Goal: Information Seeking & Learning: Learn about a topic

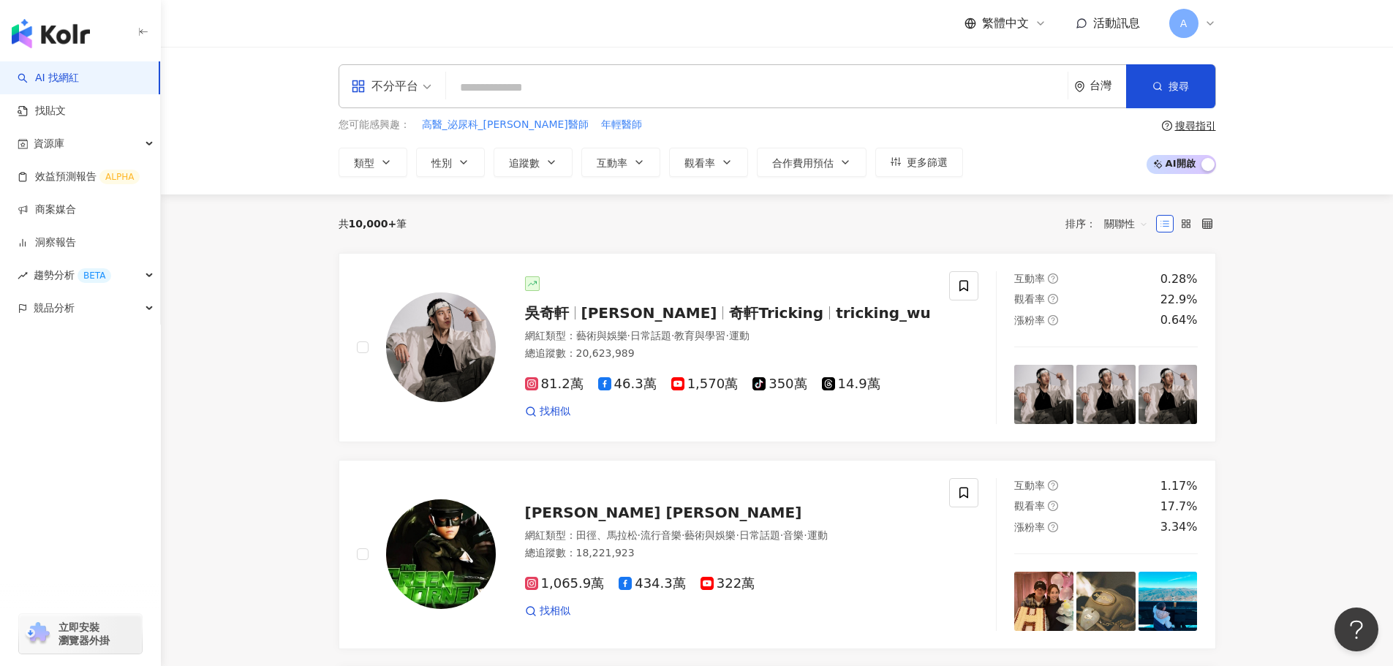
paste input "**********"
type input "**********"
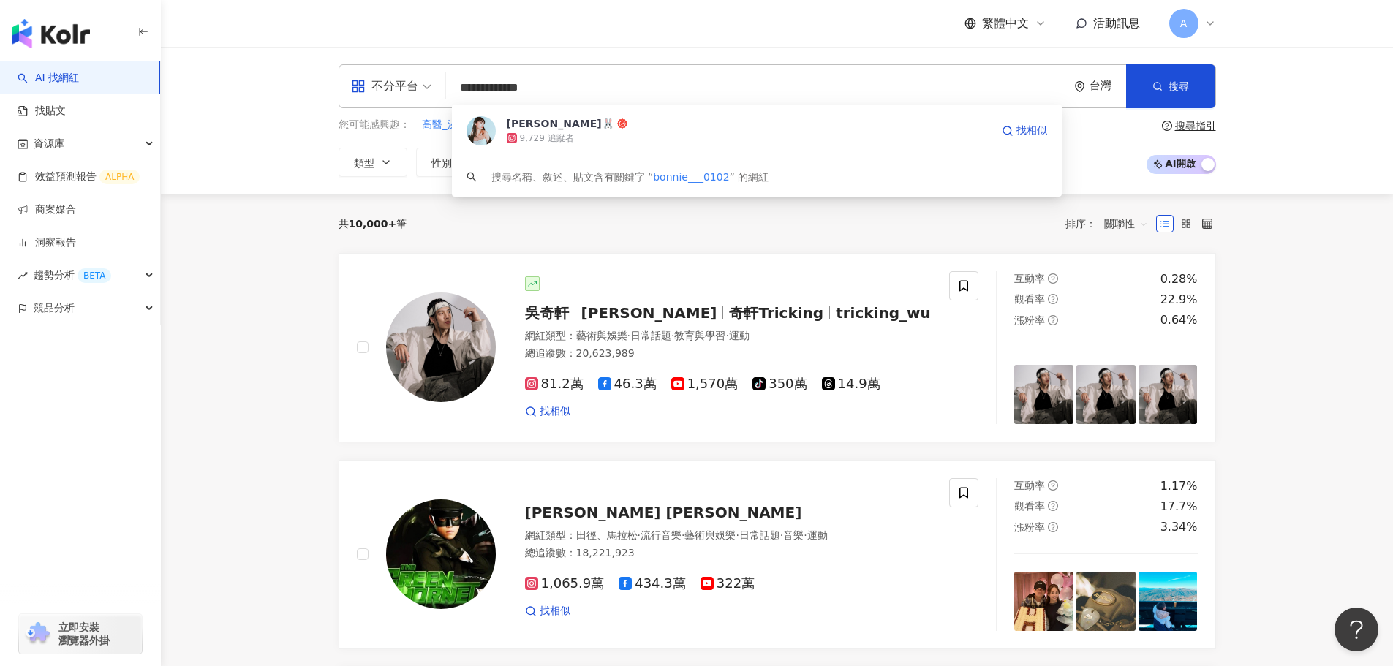
click at [706, 137] on div "9,729 追蹤者" at bounding box center [749, 138] width 484 height 15
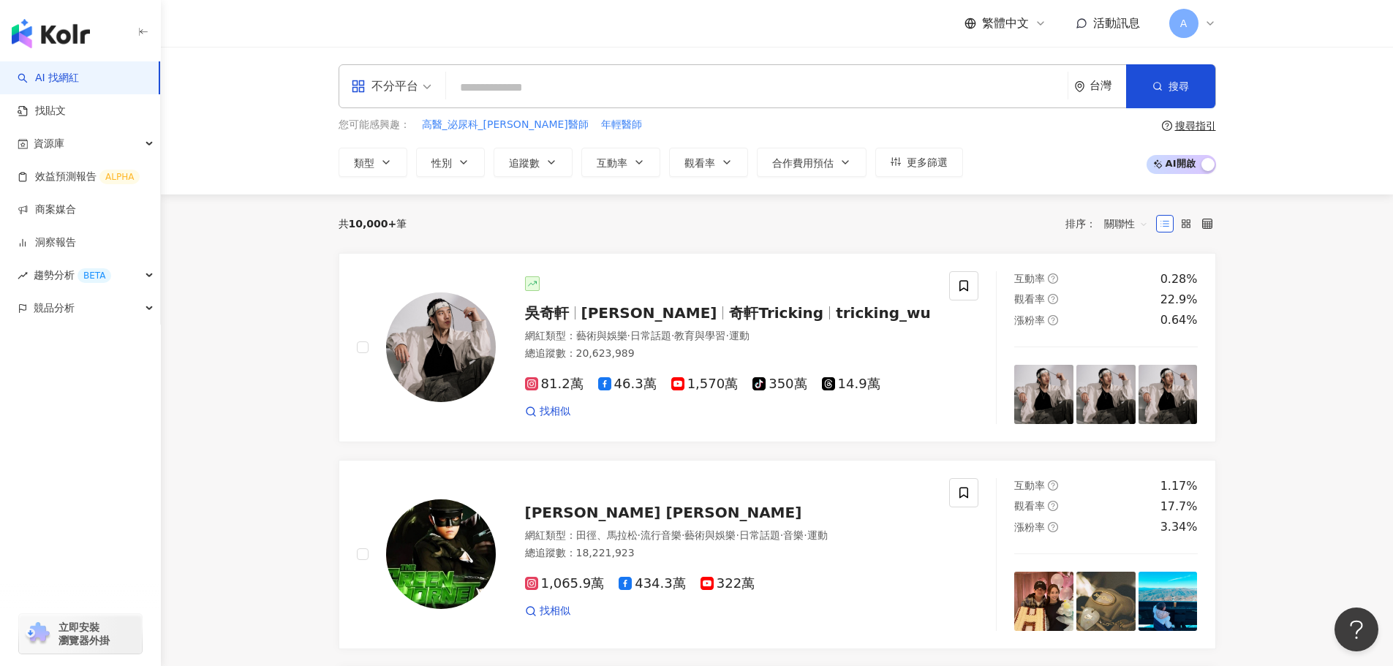
paste input "**********"
type input "**********"
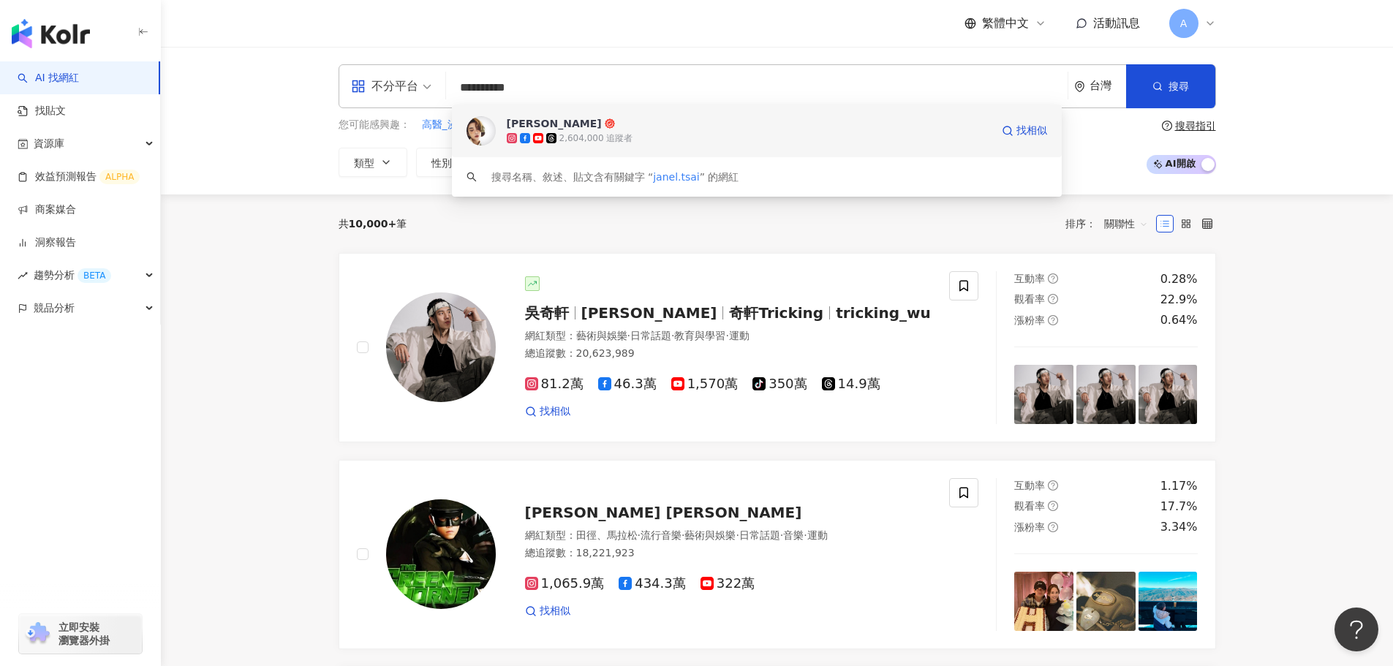
click at [632, 149] on div "蔡淑臻 2,604,000 追蹤者 找相似" at bounding box center [757, 131] width 610 height 53
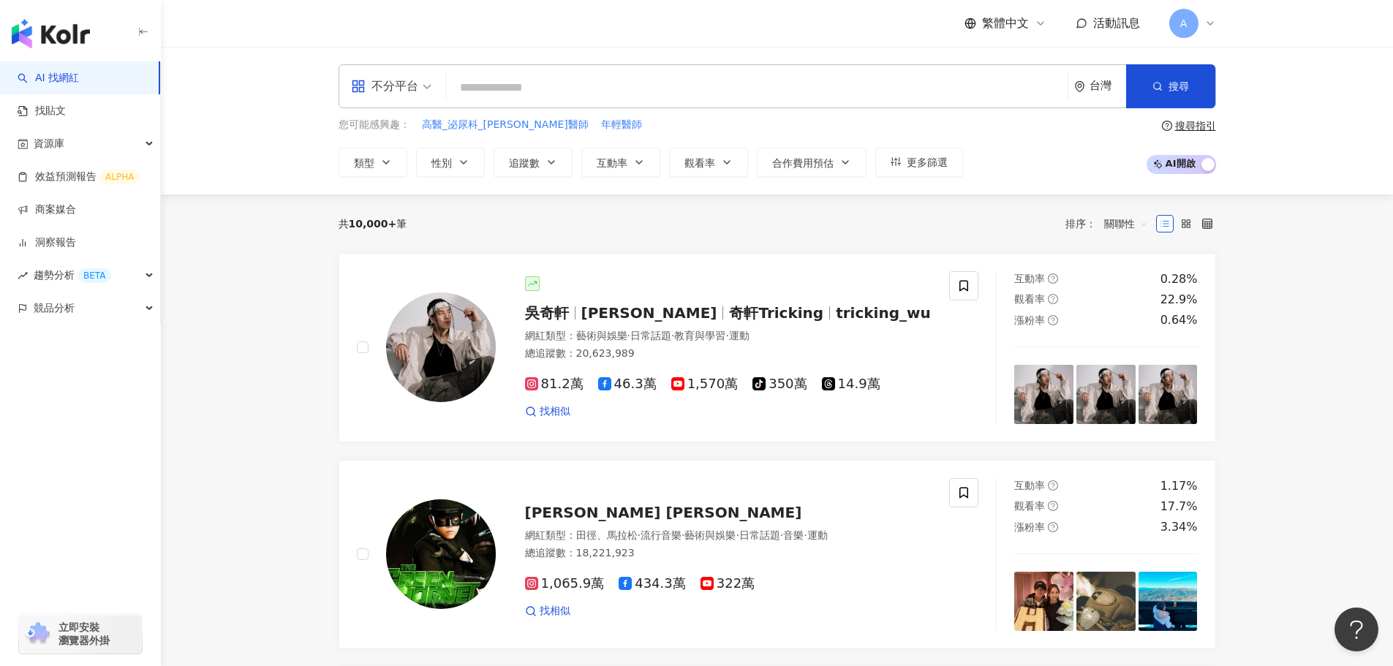
click at [575, 94] on input "search" at bounding box center [757, 88] width 610 height 28
paste input "***"
type input "***"
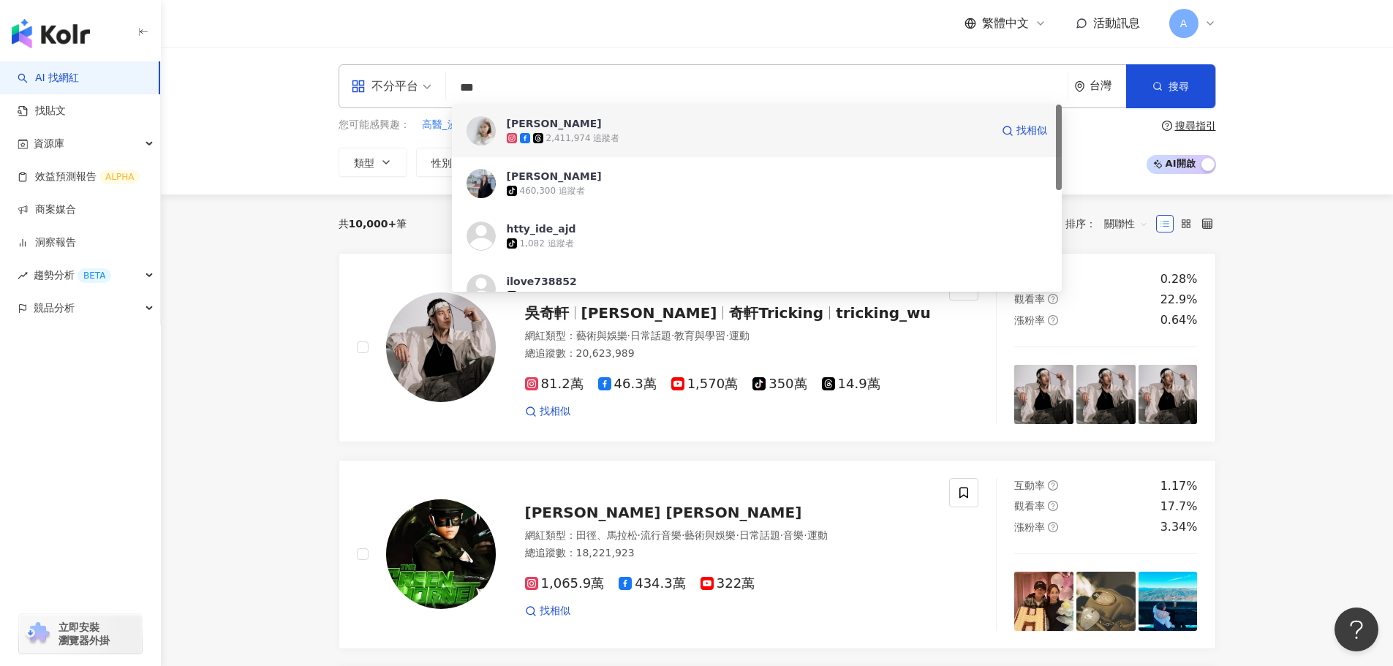
click at [629, 132] on div "2,411,974 追蹤者" at bounding box center [749, 138] width 484 height 15
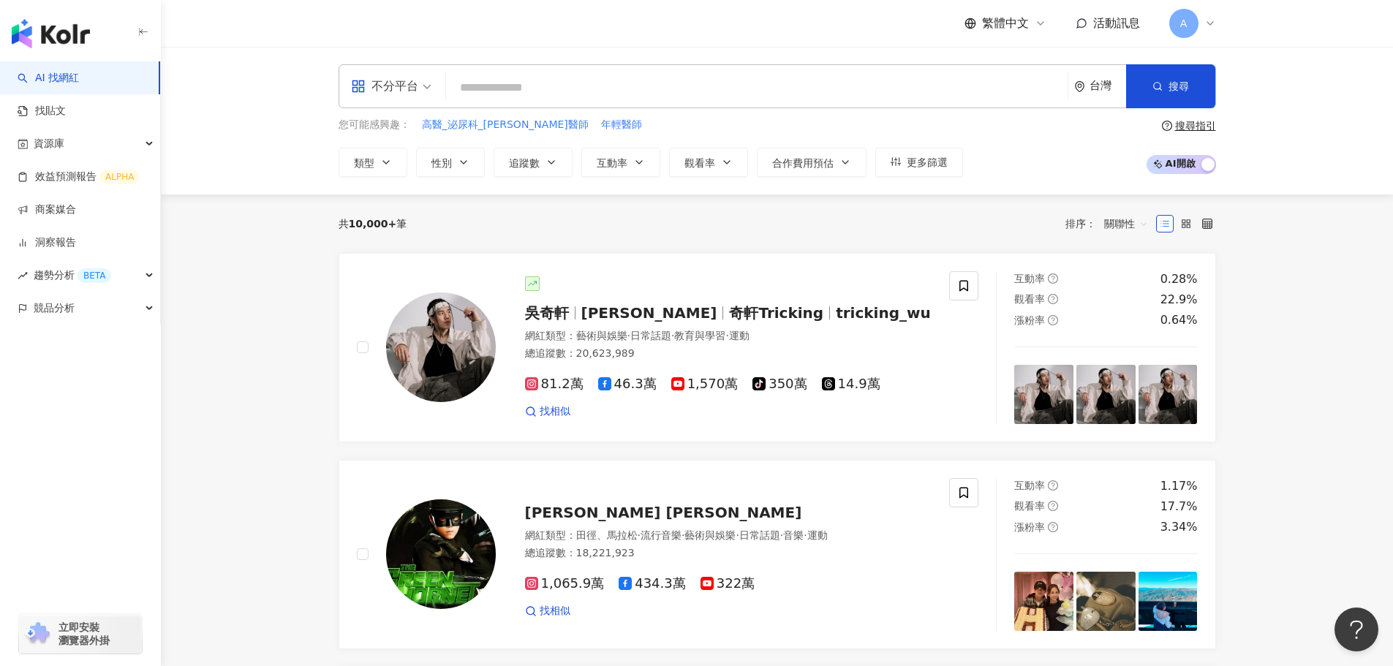
paste input "**"
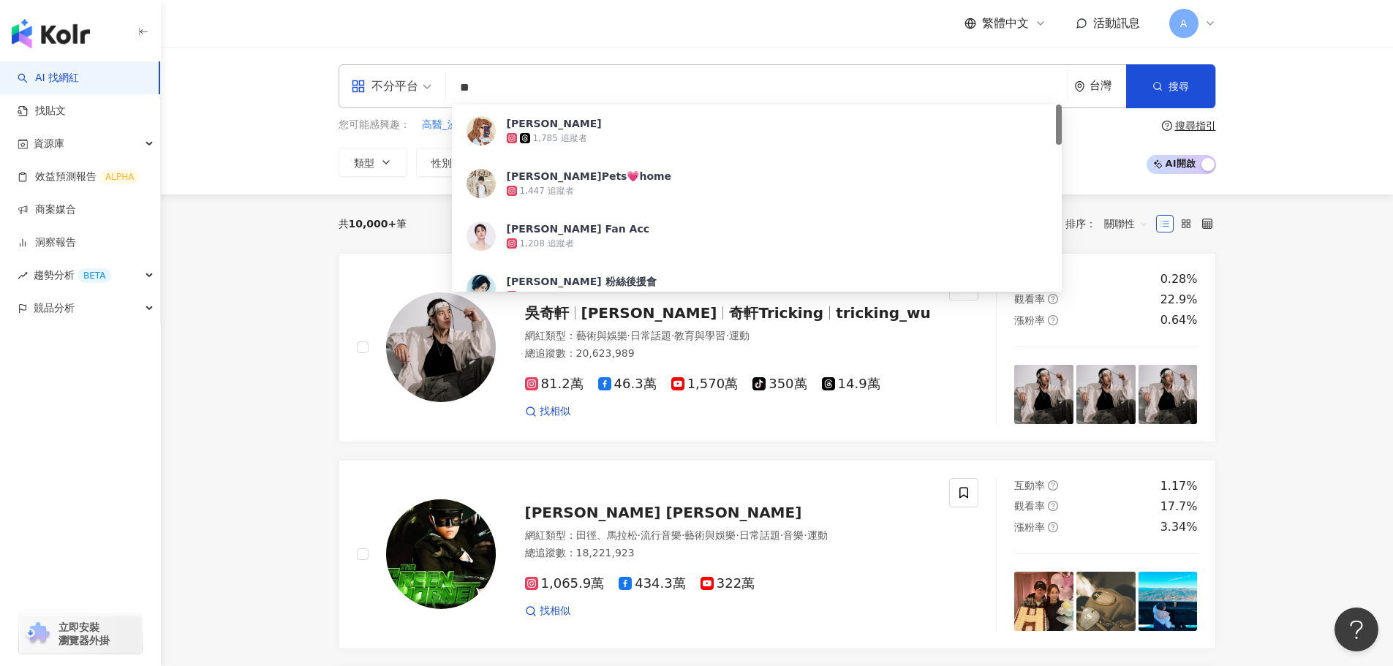
click at [468, 83] on input "**" at bounding box center [757, 88] width 610 height 28
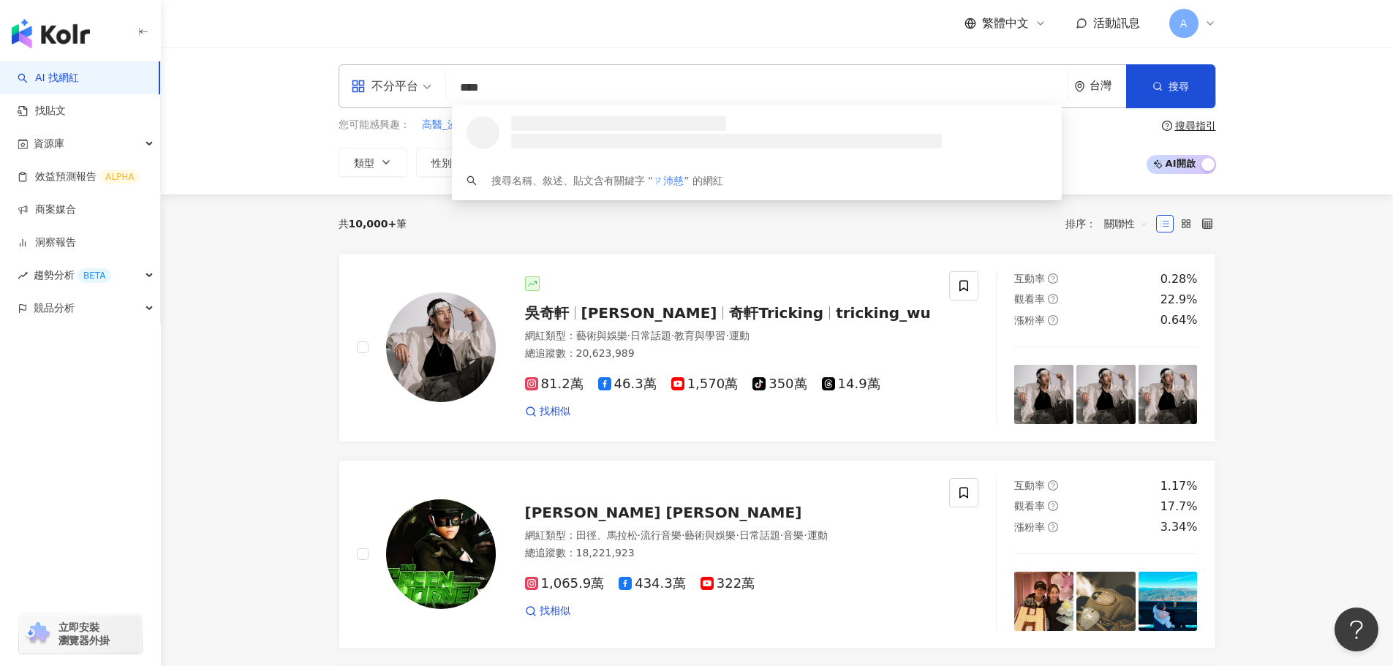
type input "***"
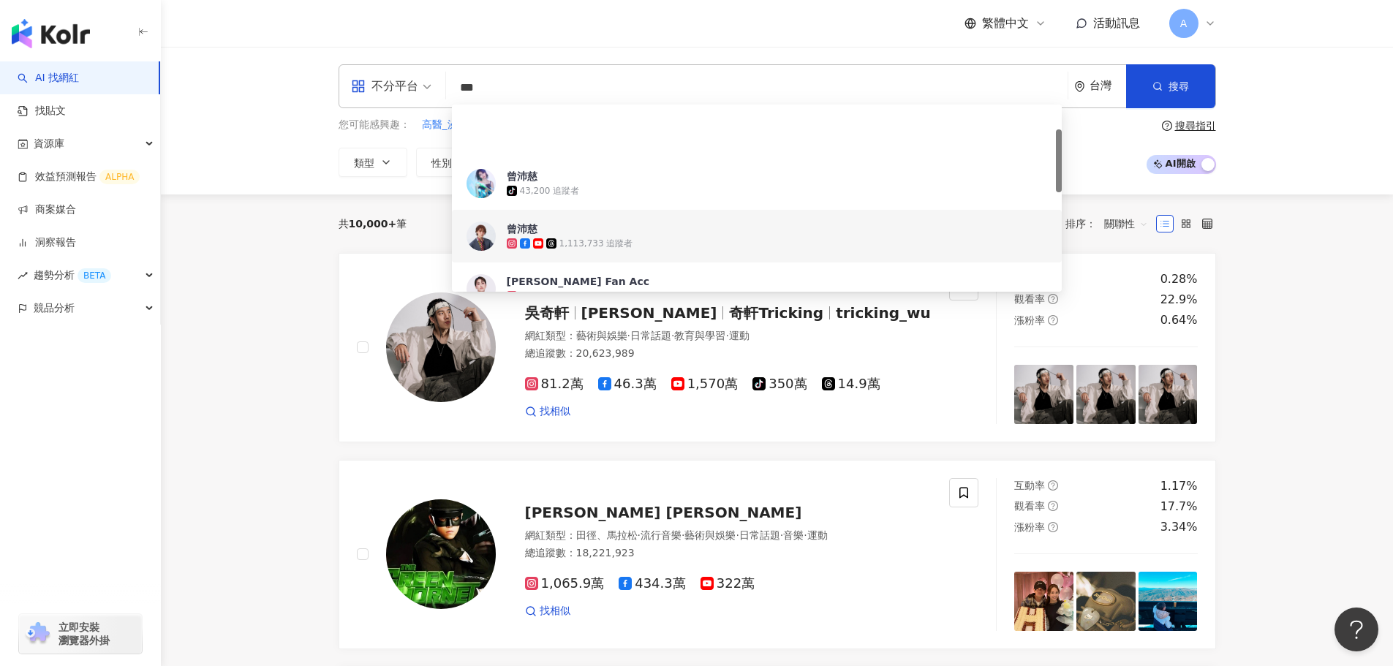
scroll to position [73, 0]
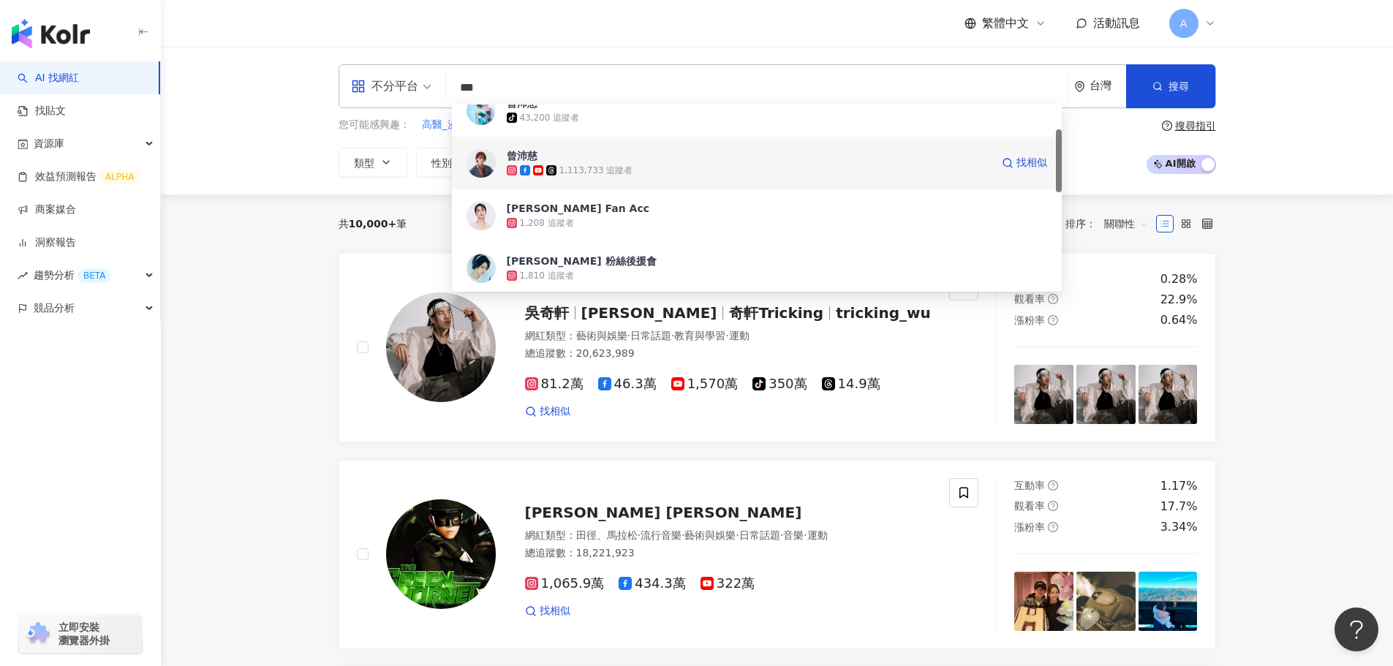
click at [618, 162] on span "曾沛慈" at bounding box center [749, 155] width 484 height 15
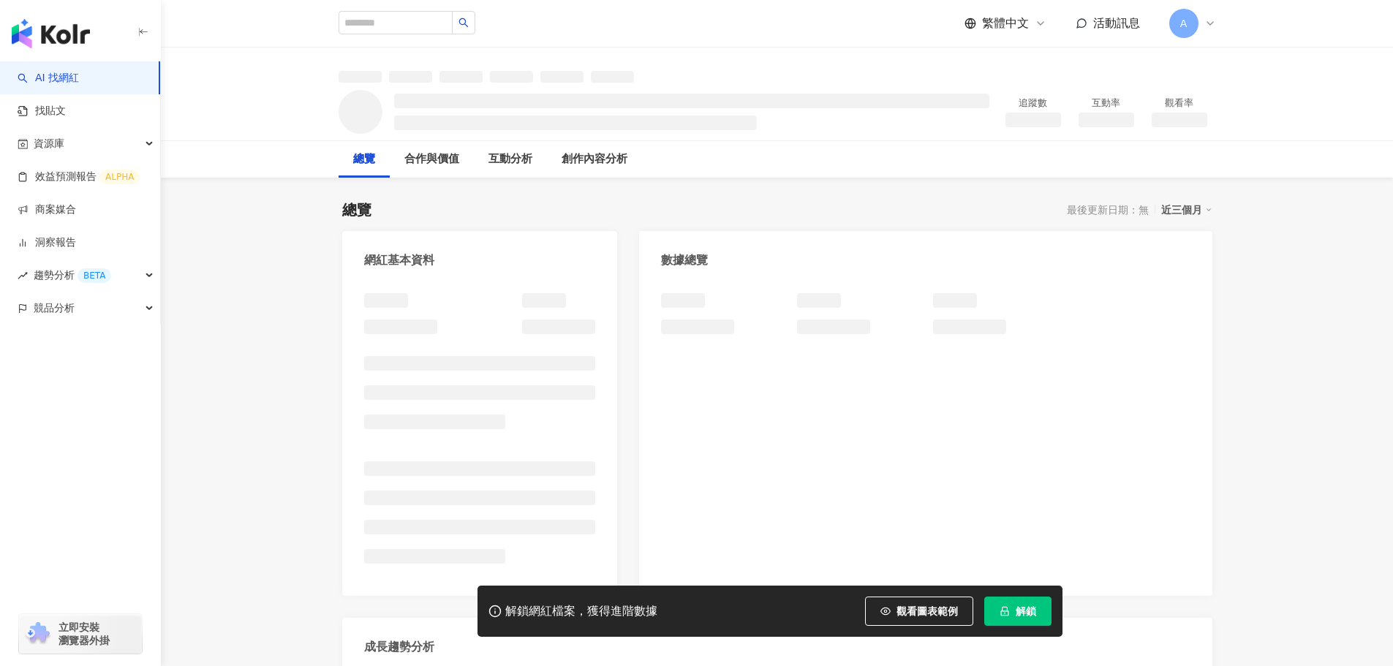
drag, startPoint x: 0, startPoint y: 0, endPoint x: 782, endPoint y: 213, distance: 810.0
click at [782, 213] on div "總覽 最後更新日期：無 近三個月" at bounding box center [777, 210] width 870 height 20
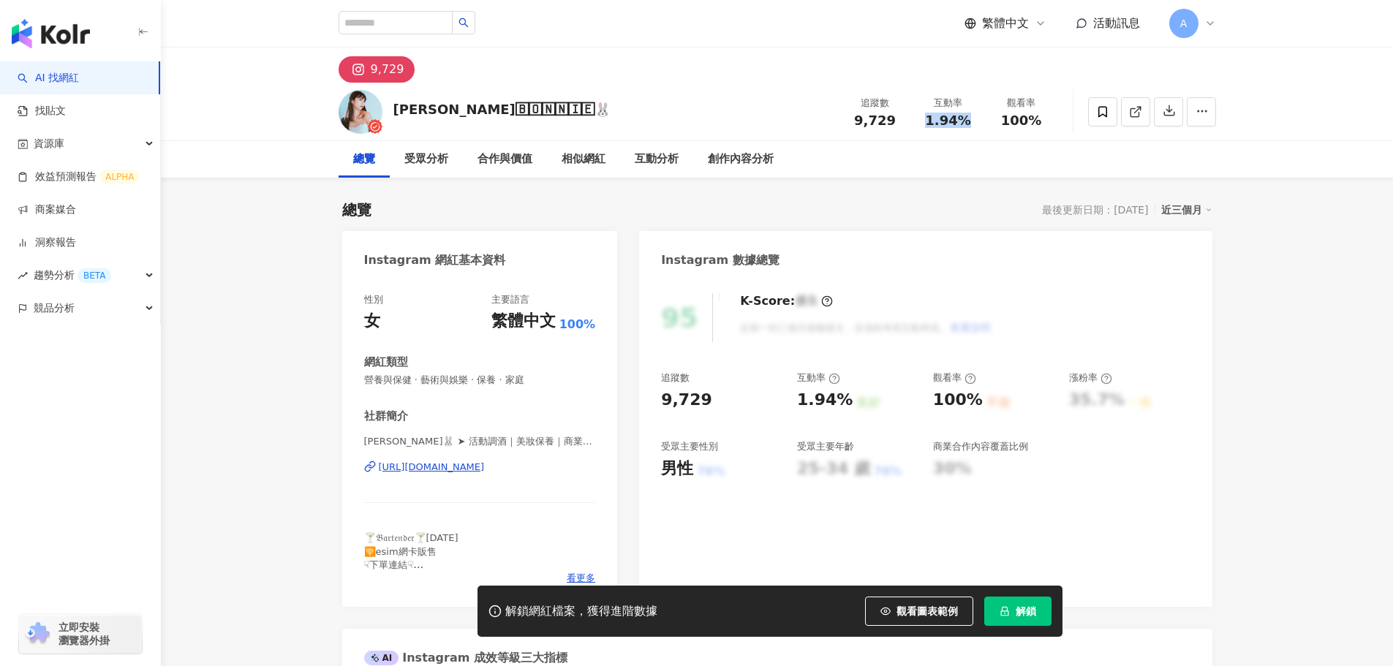
drag, startPoint x: 929, startPoint y: 120, endPoint x: 704, endPoint y: 82, distance: 228.4
click at [977, 133] on div "追蹤數 9,729 互動率 1.94% 觀看率 100%" at bounding box center [948, 111] width 219 height 43
drag, startPoint x: 1033, startPoint y: 130, endPoint x: 1042, endPoint y: 131, distance: 8.8
click at [1042, 131] on div "追蹤數 9,729 互動率 1.94% 觀看率 100%" at bounding box center [948, 111] width 219 height 43
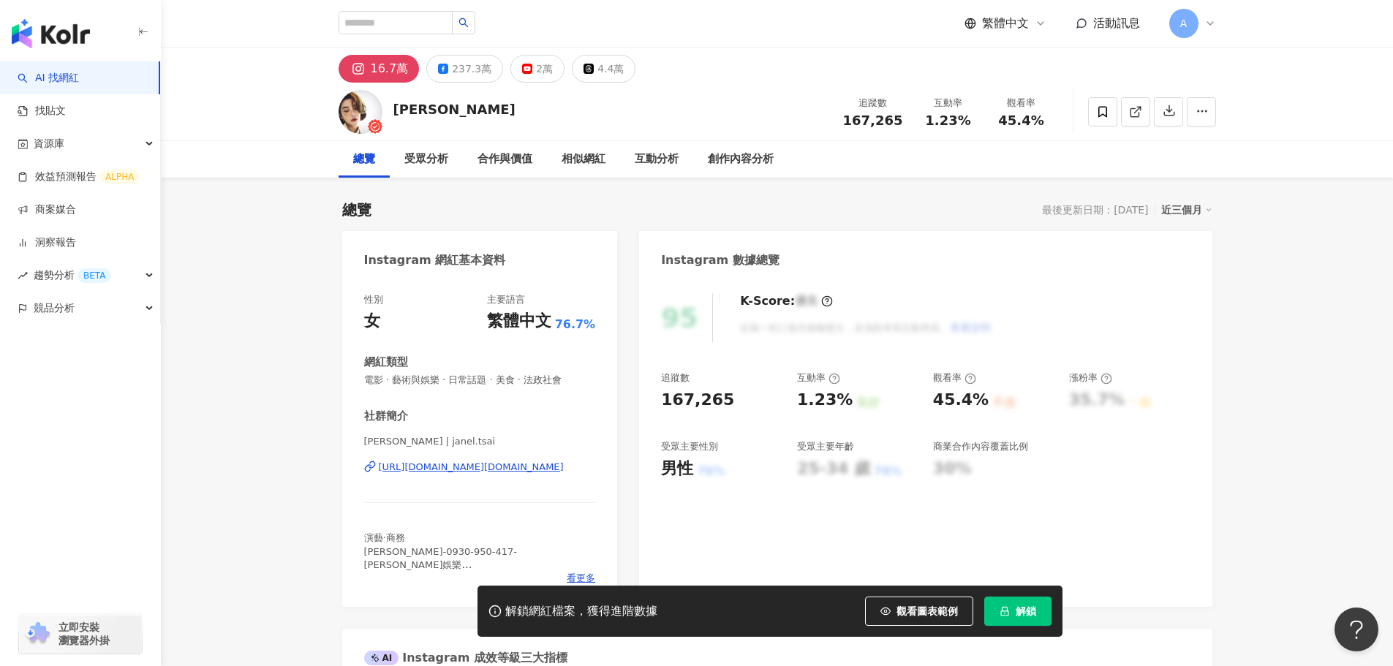
click at [1018, 614] on span "解鎖" at bounding box center [1025, 611] width 20 height 12
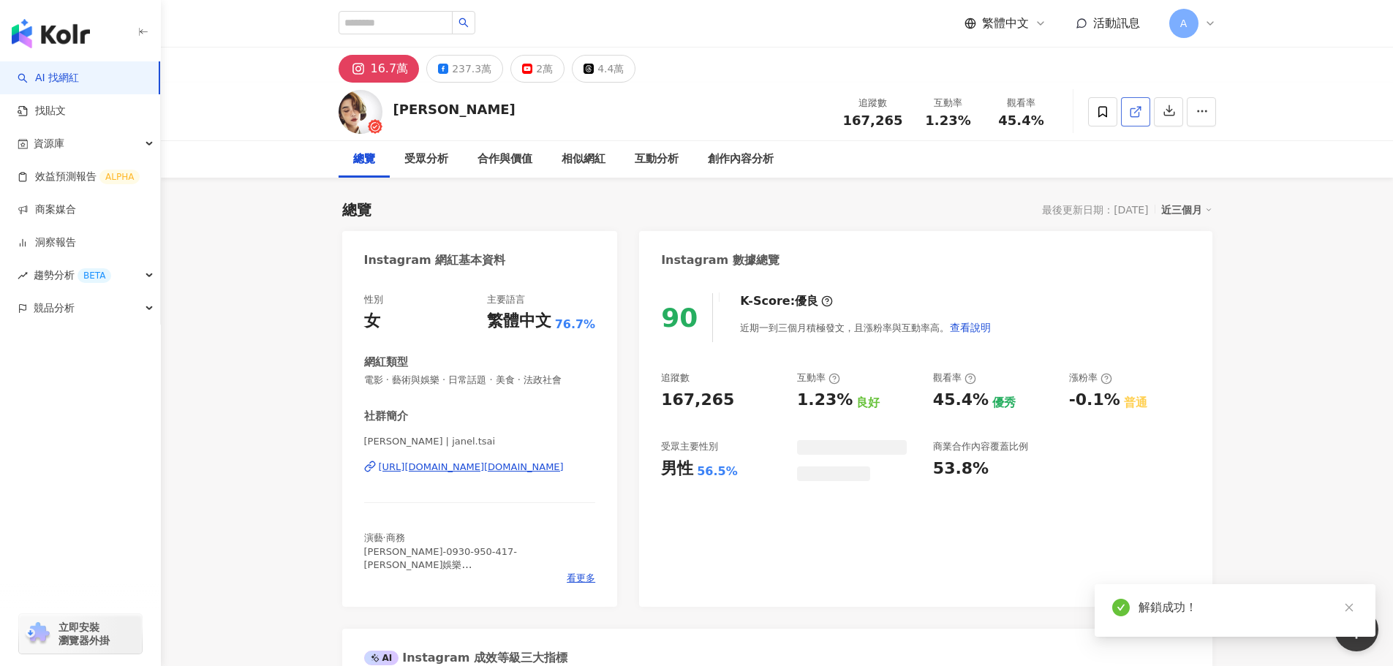
click at [1130, 105] on icon at bounding box center [1135, 111] width 13 height 13
click at [1173, 113] on icon "button" at bounding box center [1168, 110] width 13 height 13
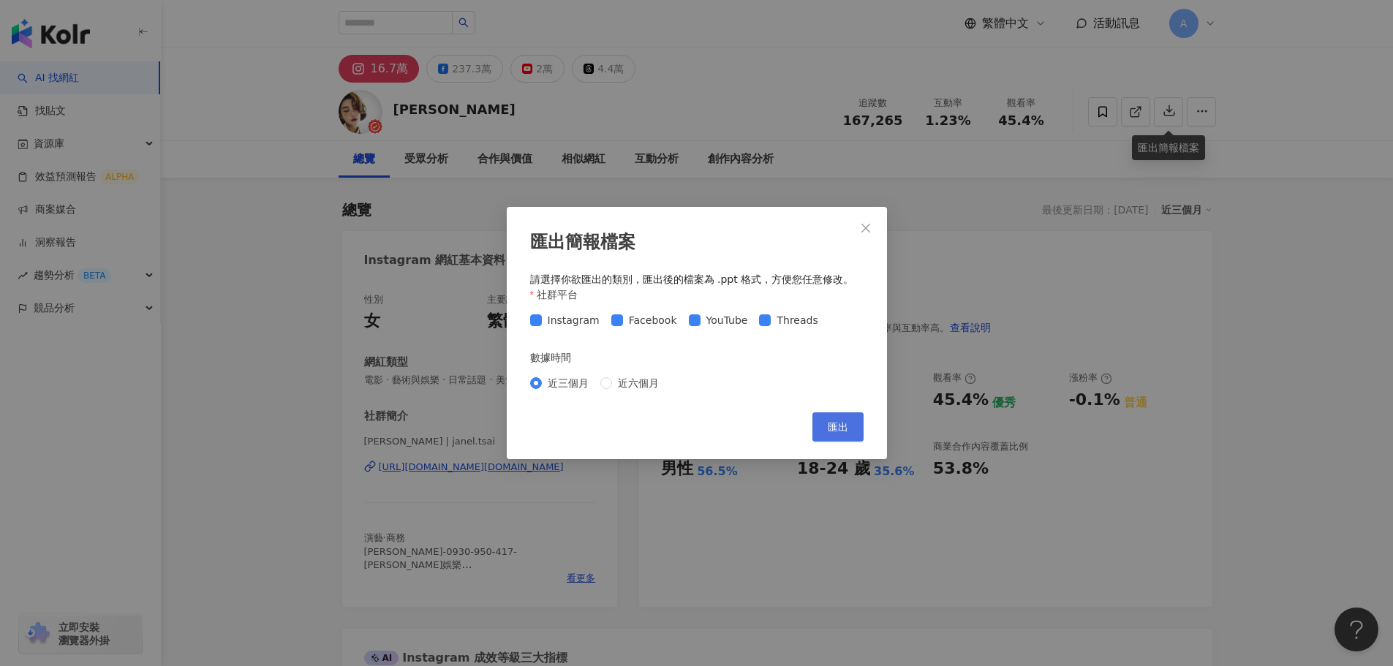
drag, startPoint x: 836, startPoint y: 440, endPoint x: 925, endPoint y: 398, distance: 98.8
click at [836, 440] on button "匯出" at bounding box center [837, 426] width 51 height 29
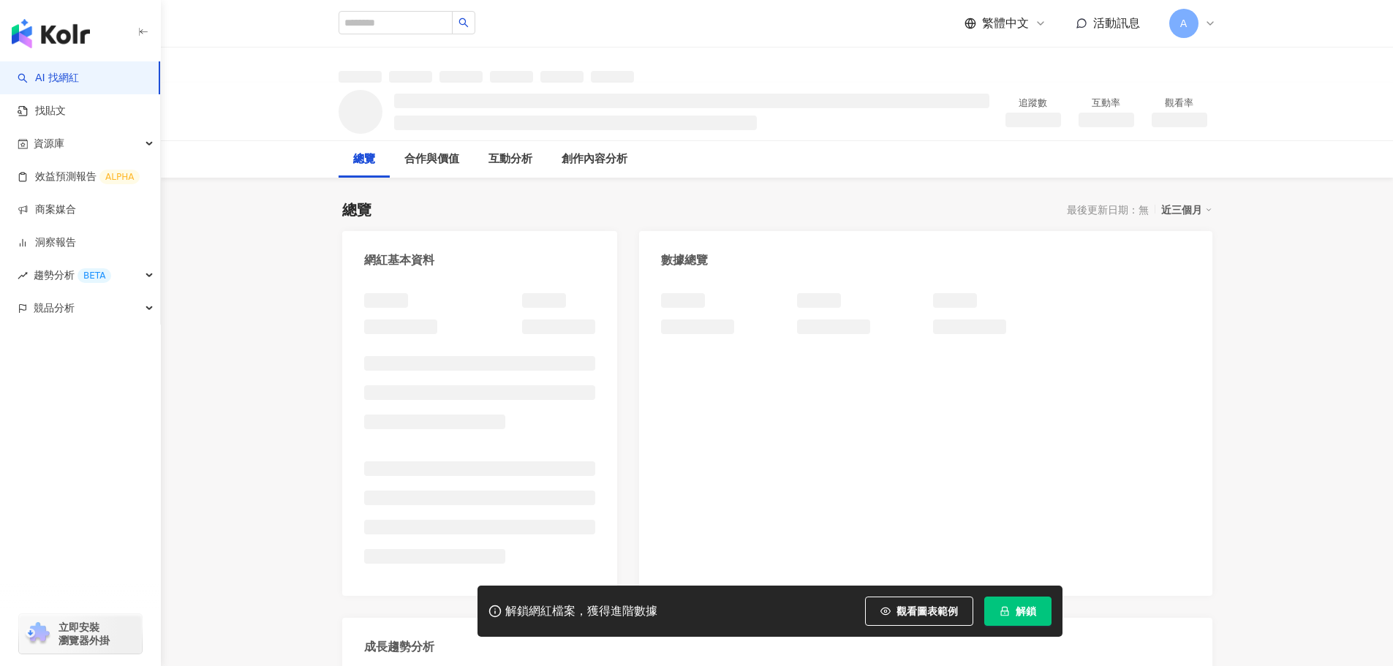
click at [1013, 613] on button "解鎖" at bounding box center [1017, 611] width 67 height 29
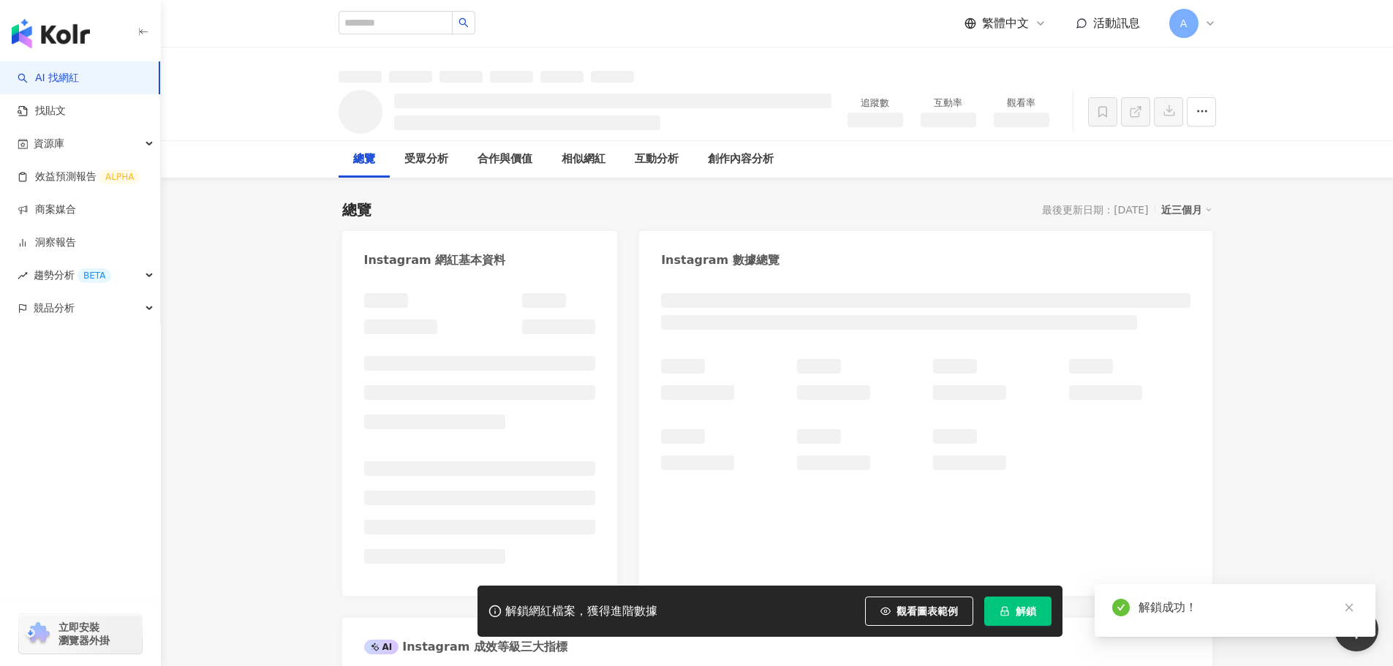
click at [1017, 578] on div at bounding box center [925, 437] width 572 height 317
click at [1026, 602] on button "解鎖" at bounding box center [1017, 611] width 67 height 29
click at [1027, 605] on span "解鎖" at bounding box center [1025, 611] width 20 height 12
click at [1029, 606] on span "解鎖" at bounding box center [1025, 611] width 20 height 12
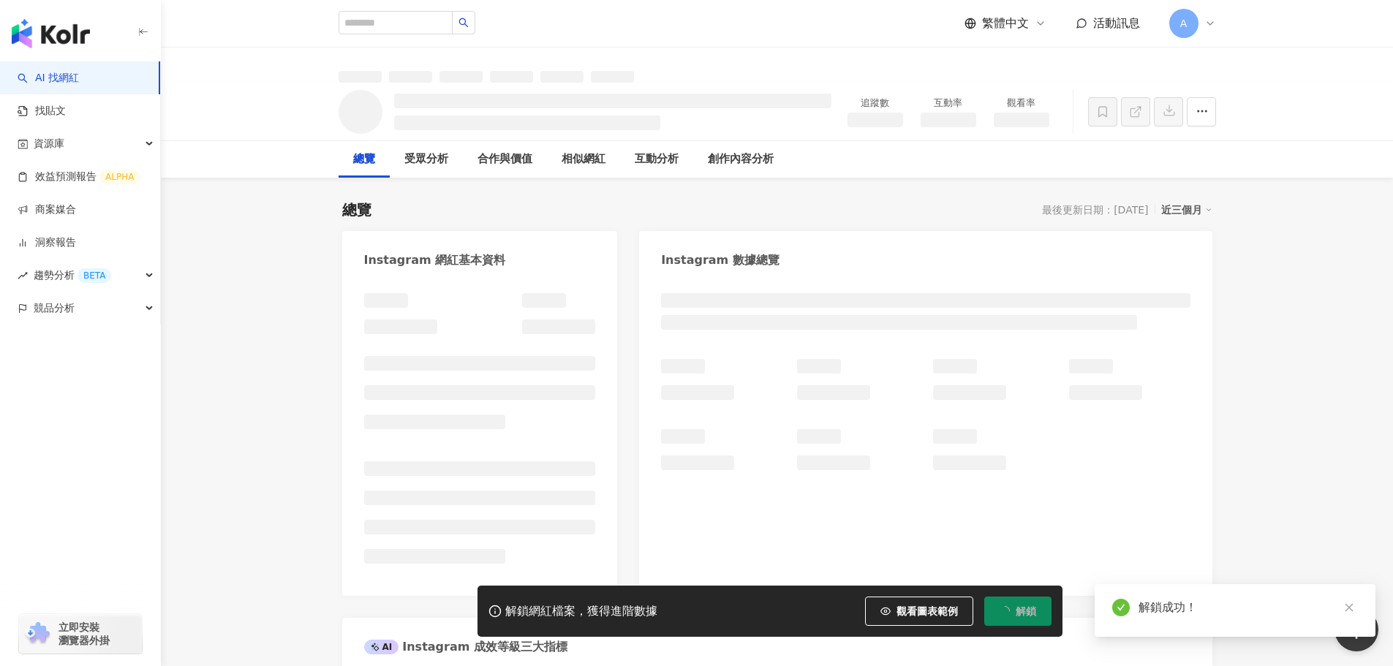
click at [1029, 606] on span "解鎖" at bounding box center [1025, 611] width 20 height 12
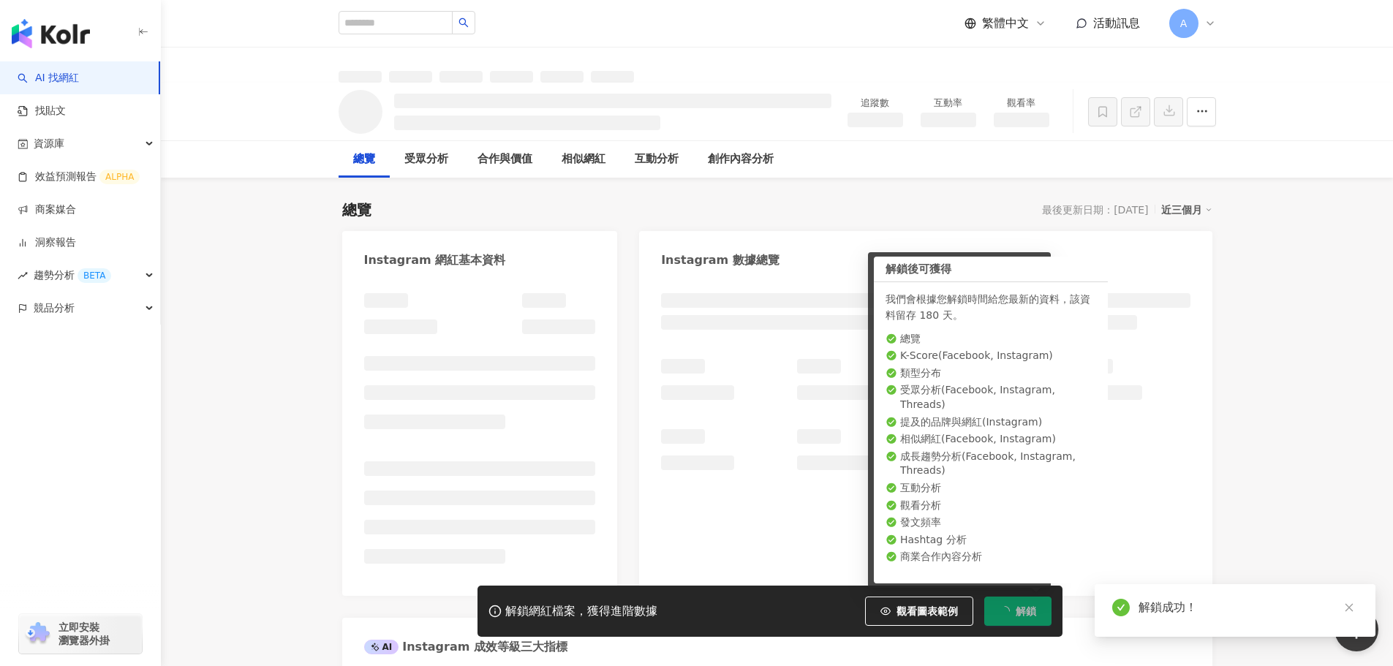
click at [1029, 606] on body "AI 找網紅 找貼文 資源庫 效益預測報告 ALPHA 商案媒合 洞察報告 趨勢分析 BETA 競品分析 立即安裝 瀏覽器外掛 繁體中文 活動訊息 A 追蹤數…" at bounding box center [696, 333] width 1393 height 666
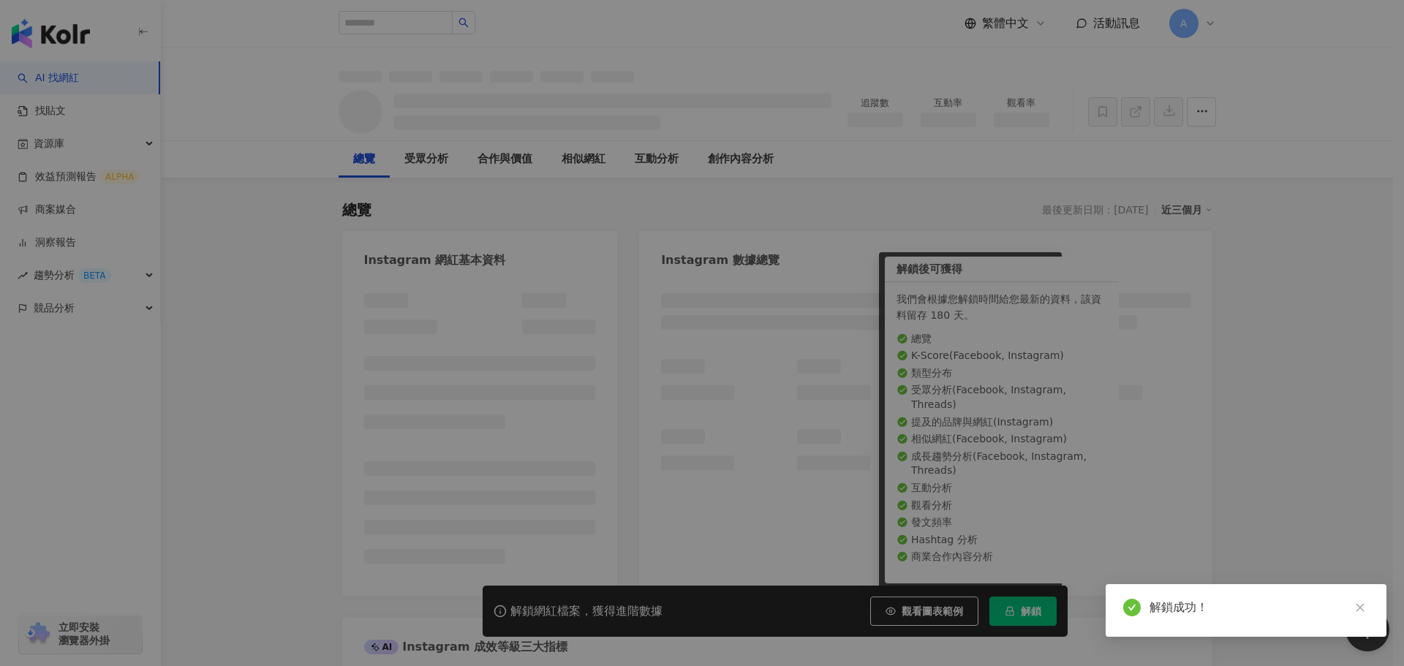
drag, startPoint x: 1029, startPoint y: 606, endPoint x: 1132, endPoint y: 121, distance: 495.6
click at [1099, 202] on div "同時已有協作者解鎖該網紅數據 由於該網紅的資料已被工作區其他協作者解鎖，因此您無須重複解鎖，重新整理頁面就能查看完整網紅數據。 重新整理" at bounding box center [702, 333] width 1404 height 666
click at [1132, 121] on div "同時已有協作者解鎖該網紅數據 由於該網紅的資料已被工作區其他協作者解鎖，因此您無須重複解鎖，重新整理頁面就能查看完整網紅數據。 重新整理" at bounding box center [702, 333] width 1404 height 666
click at [1155, 126] on div "同時已有協作者解鎖該網紅數據 由於該網紅的資料已被工作區其他協作者解鎖，因此您無須重複解鎖，重新整理頁面就能查看完整網紅數據。 重新整理" at bounding box center [702, 333] width 1404 height 666
click at [1051, 148] on div "同時已有協作者解鎖該網紅數據 由於該網紅的資料已被工作區其他協作者解鎖，因此您無須重複解鎖，重新整理頁面就能查看完整網紅數據。 重新整理" at bounding box center [702, 333] width 1404 height 666
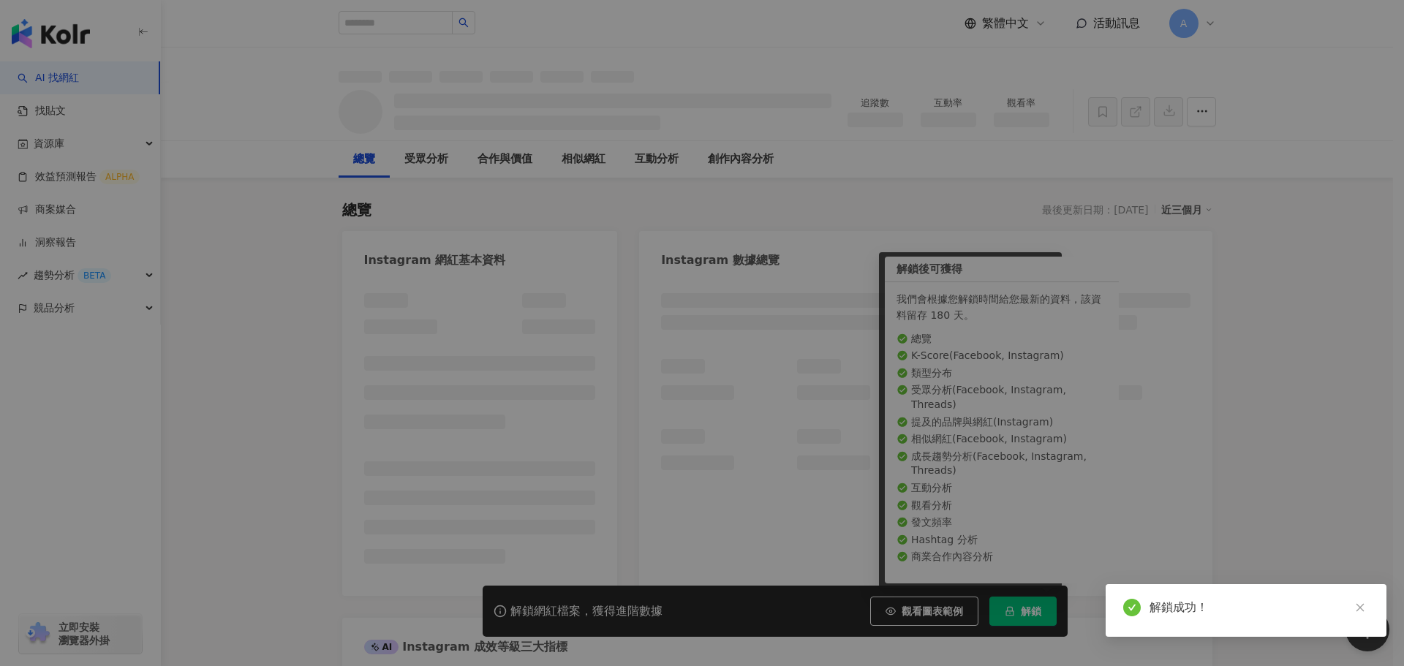
click at [938, 186] on div "同時已有協作者解鎖該網紅數據 由於該網紅的資料已被工作區其他協作者解鎖，因此您無須重複解鎖，重新整理頁面就能查看完整網紅數據。 重新整理" at bounding box center [702, 333] width 1404 height 666
click at [1000, 214] on div "同時已有協作者解鎖該網紅數據 由於該網紅的資料已被工作區其他協作者解鎖，因此您無須重複解鎖，重新整理頁面就能查看完整網紅數據。 重新整理" at bounding box center [702, 333] width 1404 height 666
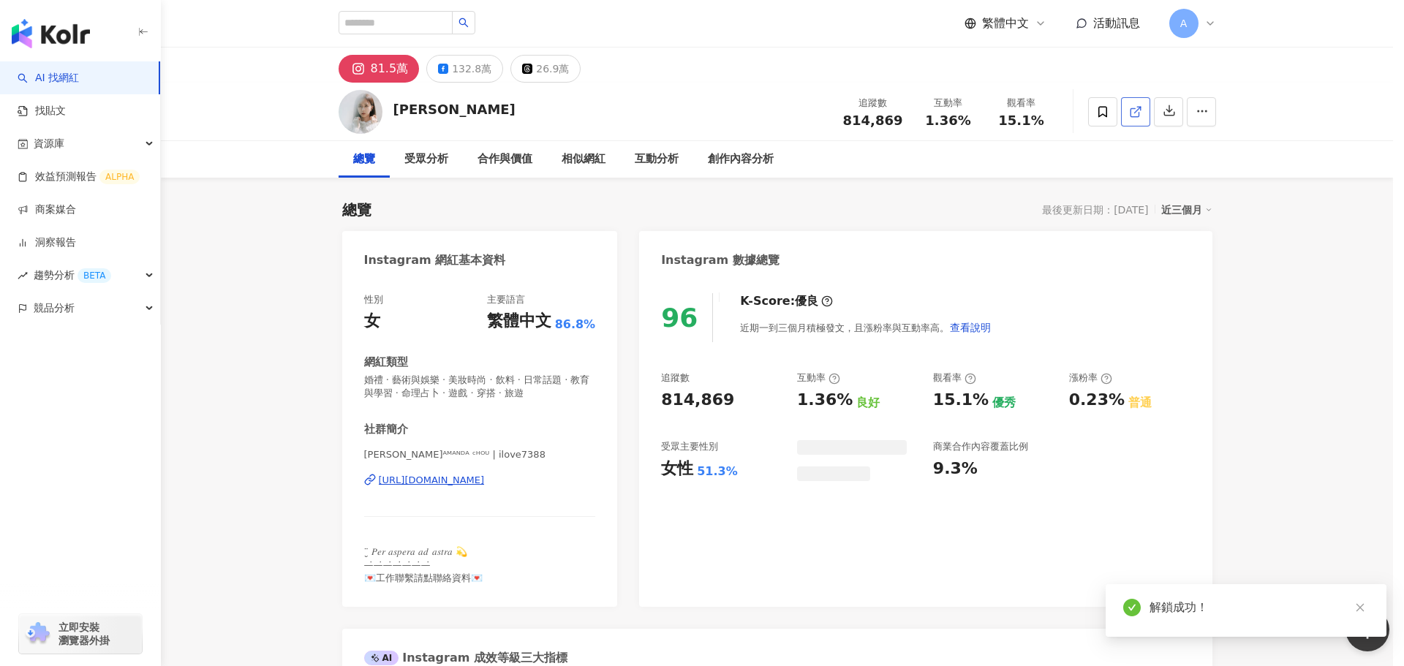
click at [1355, 605] on icon "close" at bounding box center [1360, 607] width 10 height 10
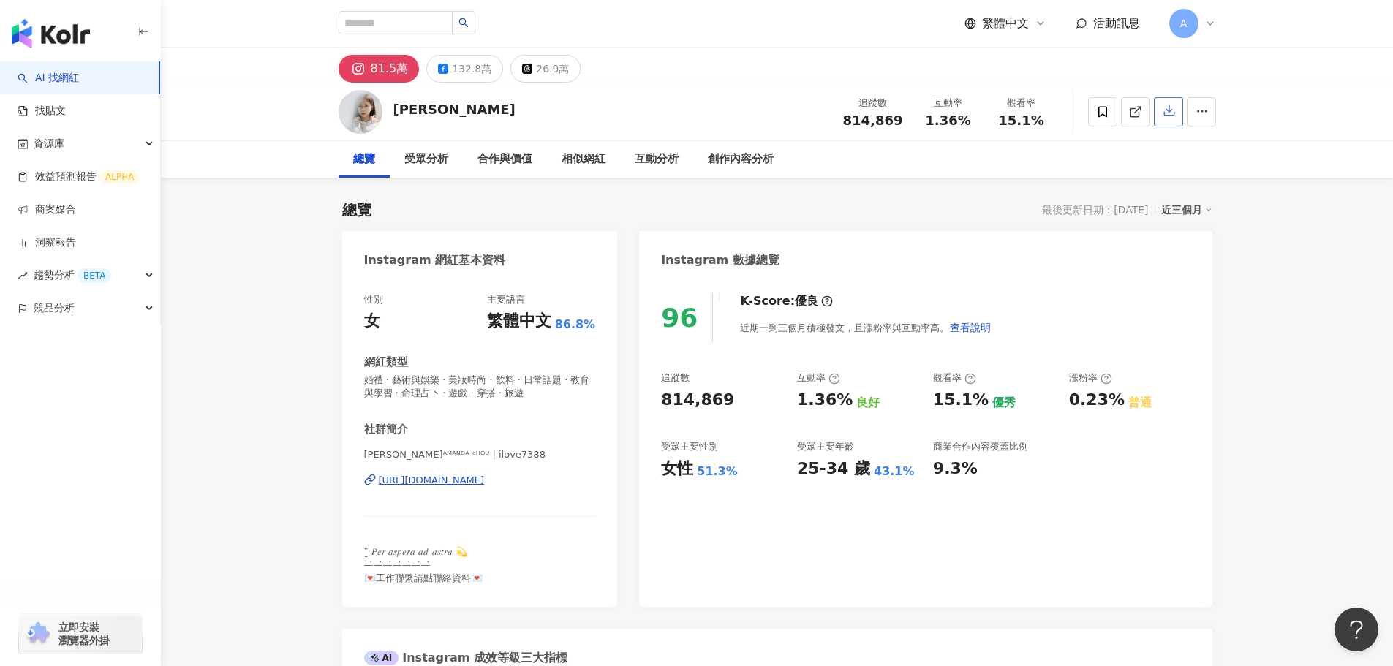
click at [1170, 117] on icon "button" at bounding box center [1168, 110] width 13 height 13
click at [1170, 118] on div "匯出簡報檔案 請選擇你欲匯出的類別，匯出後的檔案為 .ppt 格式，方便您任意修改。 社群平台 Instagram Facebook Threads 數據時間…" at bounding box center [696, 333] width 1393 height 666
drag, startPoint x: 1170, startPoint y: 118, endPoint x: 1012, endPoint y: 267, distance: 217.7
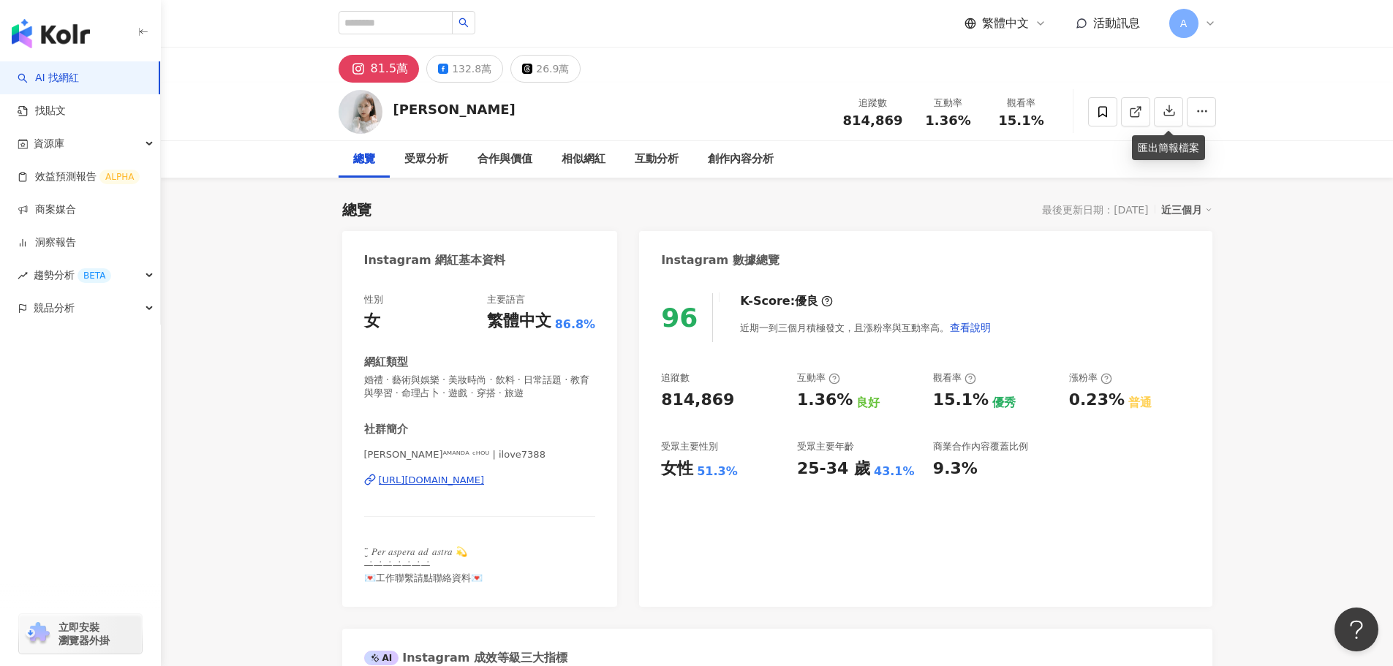
click at [1062, 216] on div "匯出簡報檔案 請選擇你欲匯出的類別，匯出後的檔案為 .ppt 格式，方便您任意修改。 社群平台 Instagram Facebook Threads 數據時間…" at bounding box center [696, 333] width 1393 height 666
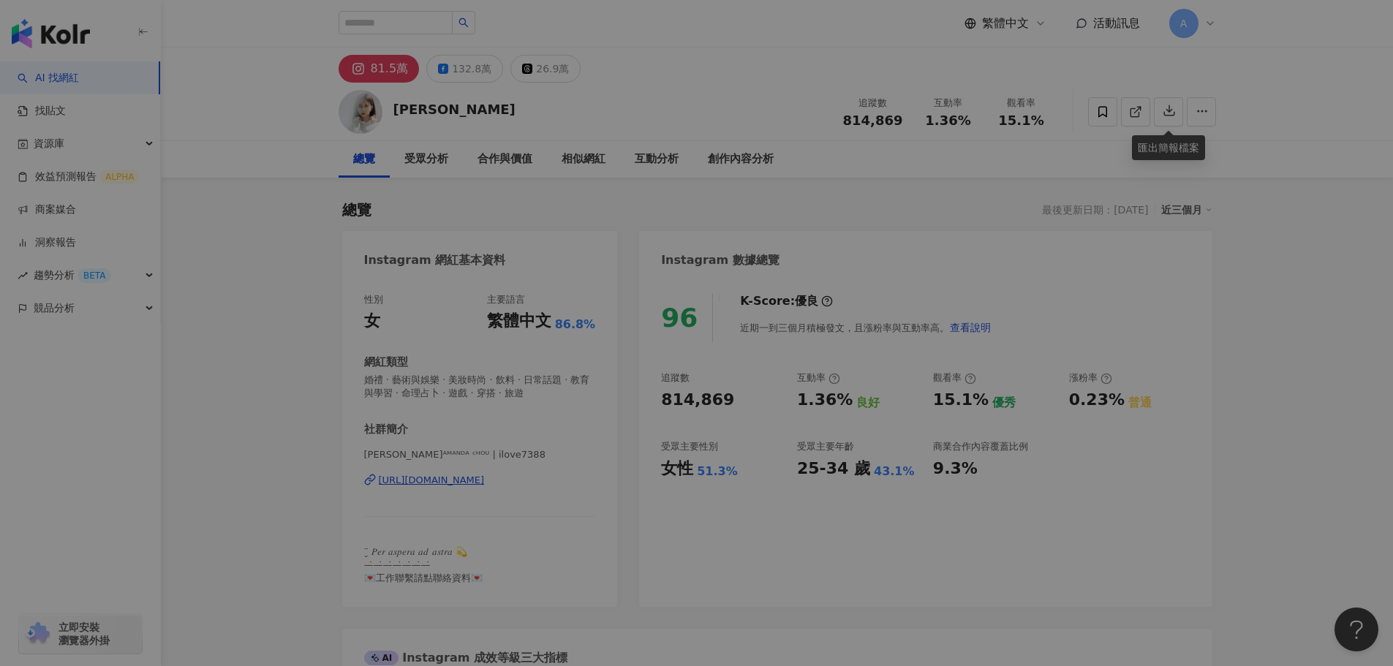
drag, startPoint x: 869, startPoint y: 381, endPoint x: 857, endPoint y: 444, distance: 64.1
click at [846, 390] on div "匯出簡報檔案 請選擇你欲匯出的類別，匯出後的檔案為 .ppt 格式，方便您任意修改。 社群平台 Instagram Facebook Threads 數據時間…" at bounding box center [697, 333] width 380 height 252
click at [843, 390] on div "近三個月 近六個月" at bounding box center [696, 383] width 333 height 16
click at [853, 382] on div "匯出簡報檔案 請選擇你欲匯出的類別，匯出後的檔案為 .ppt 格式，方便您任意修改。 社群平台 Instagram Facebook Threads 數據時間…" at bounding box center [697, 333] width 380 height 252
click at [983, 242] on div "匯出簡報檔案 請選擇你欲匯出的類別，匯出後的檔案為 .ppt 格式，方便您任意修改。 社群平台 Instagram Facebook Threads 數據時間…" at bounding box center [696, 333] width 1393 height 666
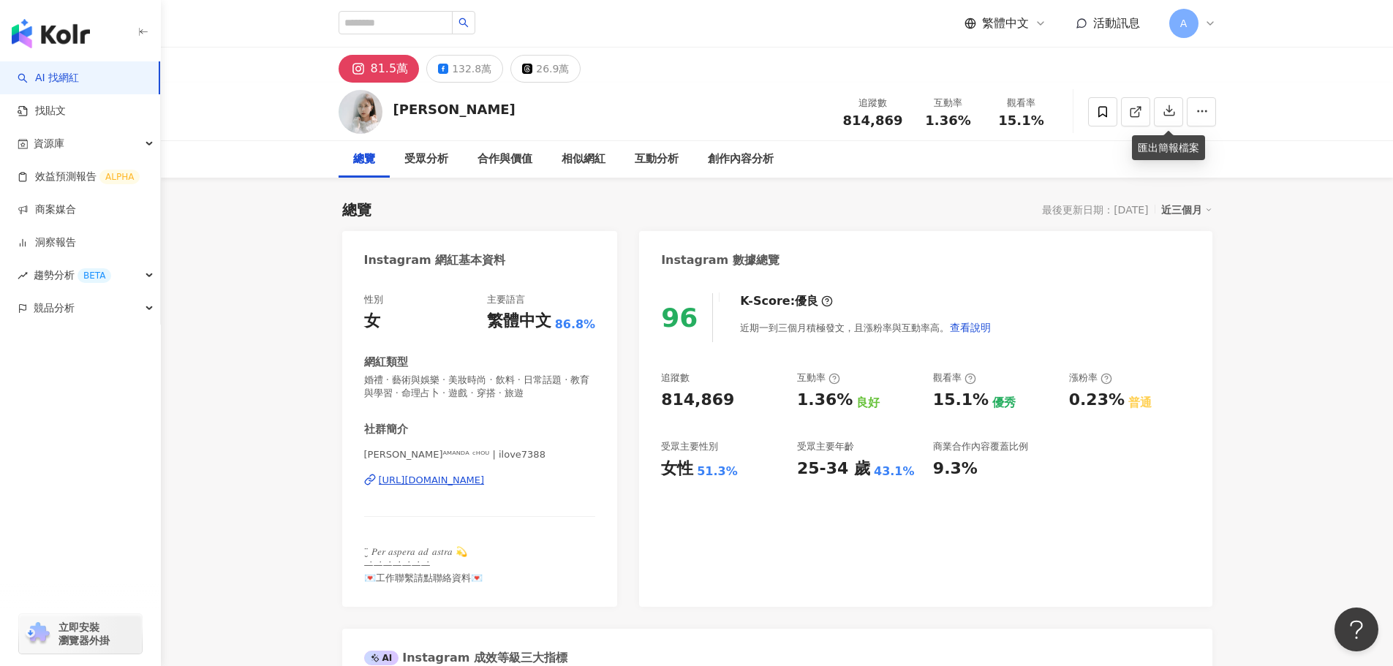
click at [839, 434] on div "匯出簡報檔案 請選擇你欲匯出的類別，匯出後的檔案為 .ppt 格式，方便您任意修改。 社群平台 Instagram Facebook Threads 數據時間…" at bounding box center [696, 333] width 1393 height 666
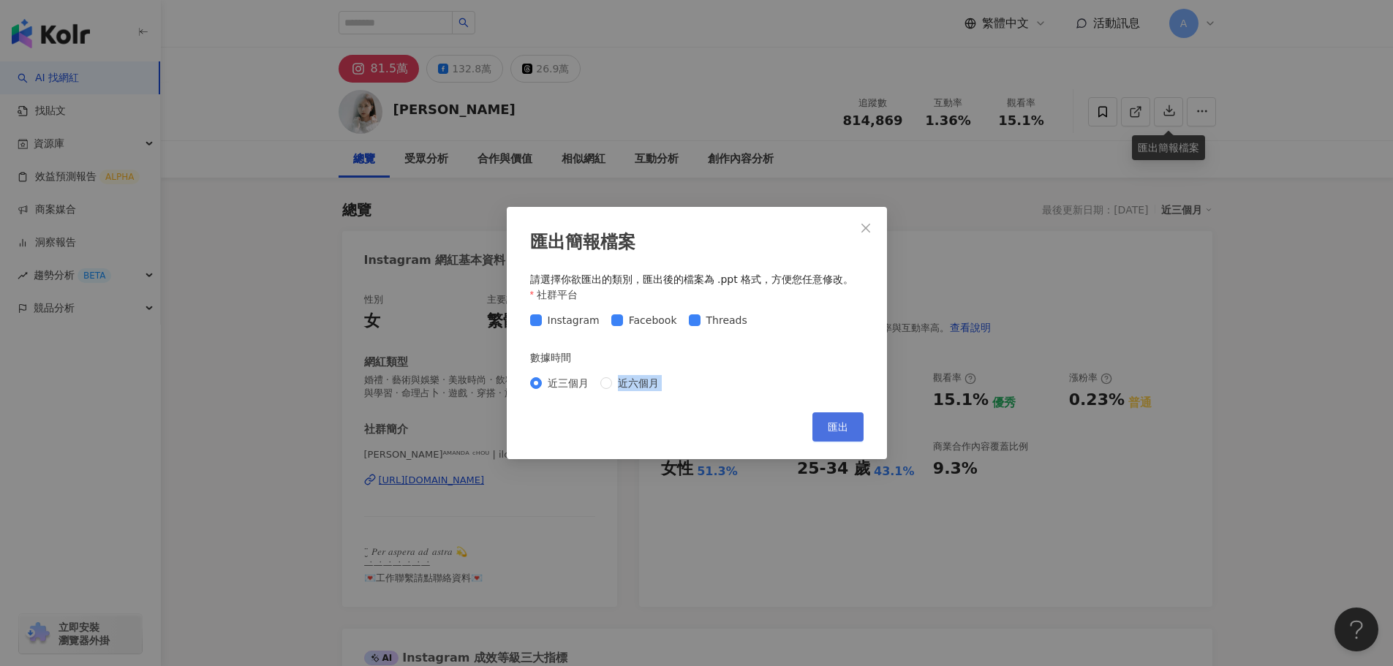
click at [838, 419] on button "匯出" at bounding box center [837, 426] width 51 height 29
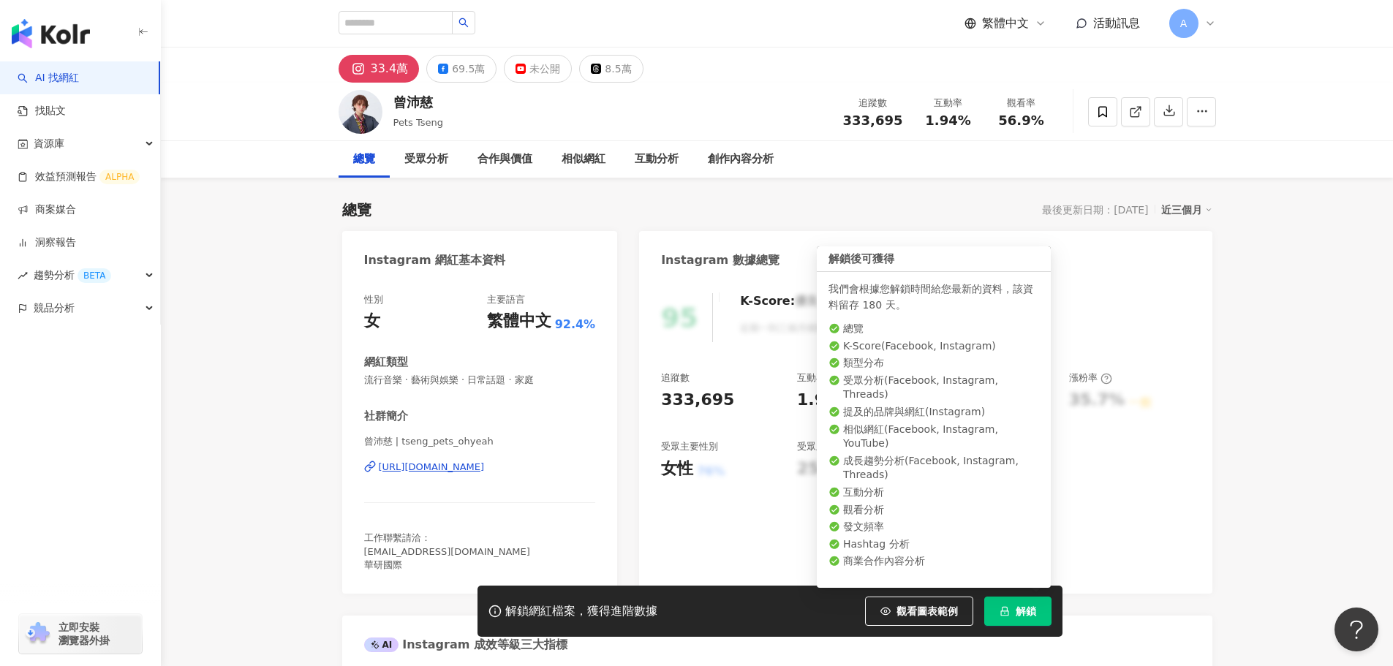
click at [1004, 615] on icon "lock" at bounding box center [1004, 611] width 10 height 10
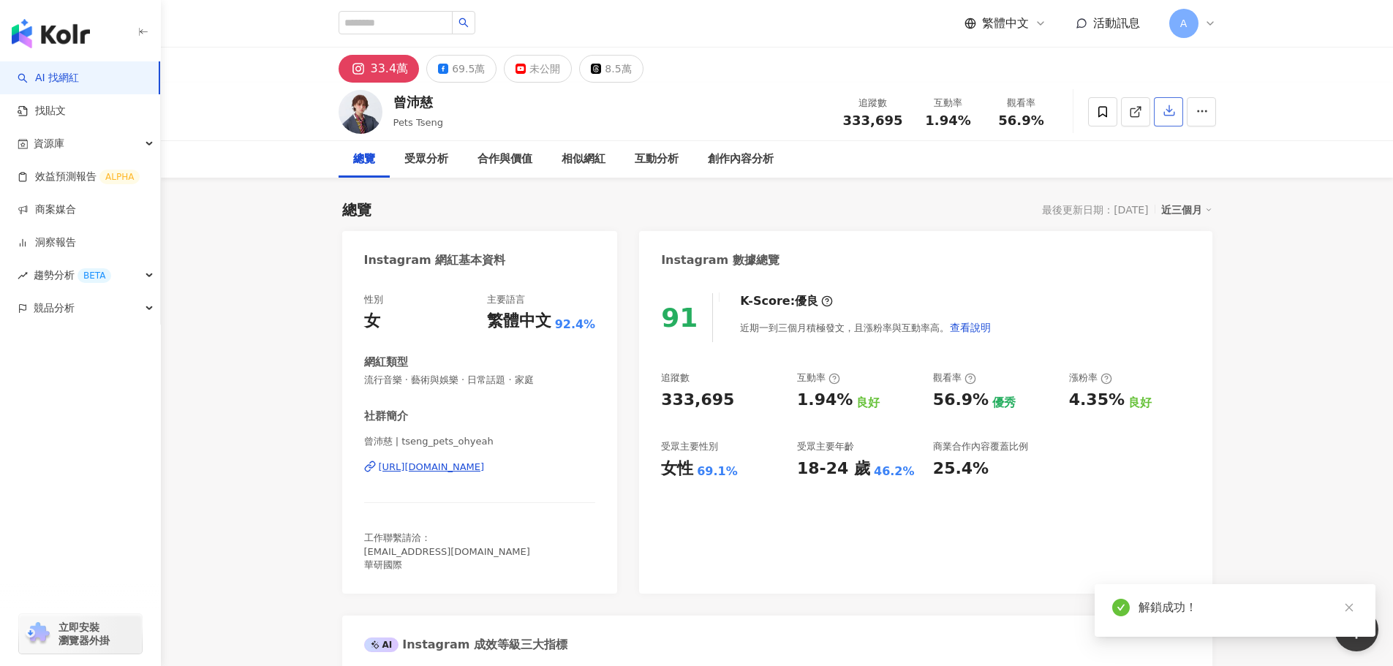
click at [1168, 110] on icon "button" at bounding box center [1169, 111] width 10 height 10
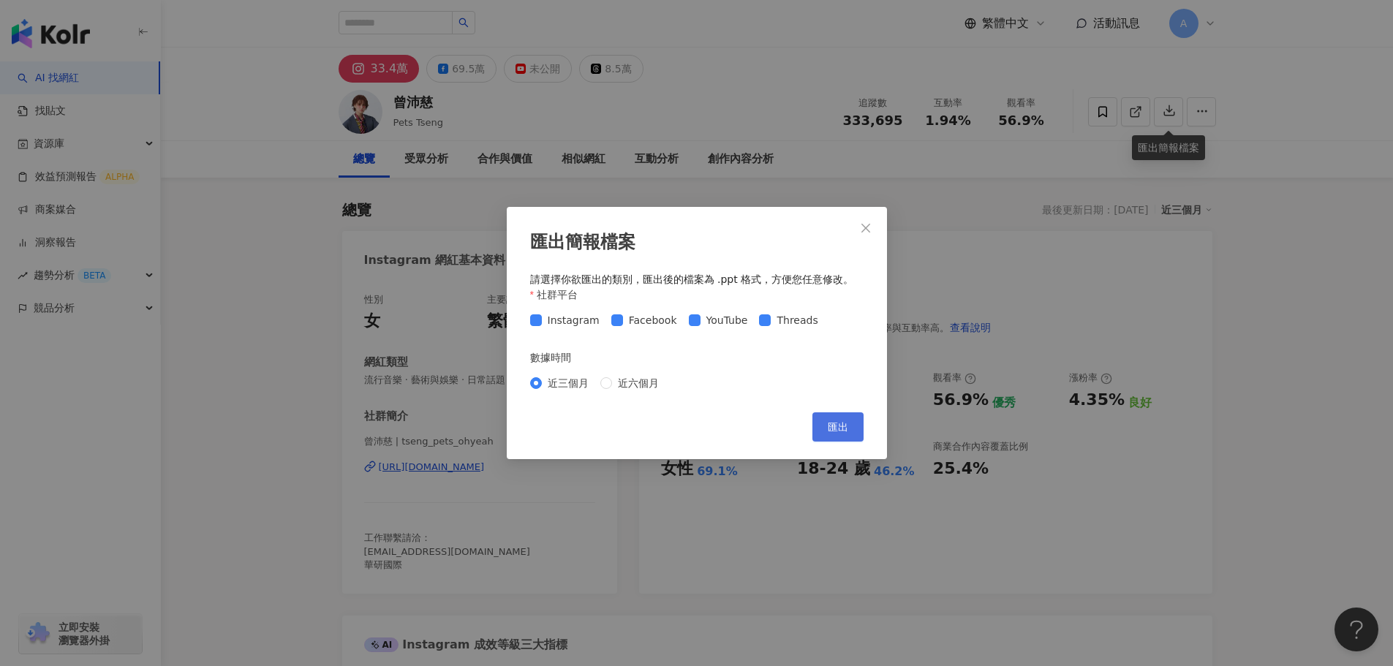
click at [843, 431] on span "匯出" at bounding box center [838, 427] width 20 height 12
click at [866, 236] on button "Close" at bounding box center [865, 227] width 29 height 29
